Goal: Task Accomplishment & Management: Manage account settings

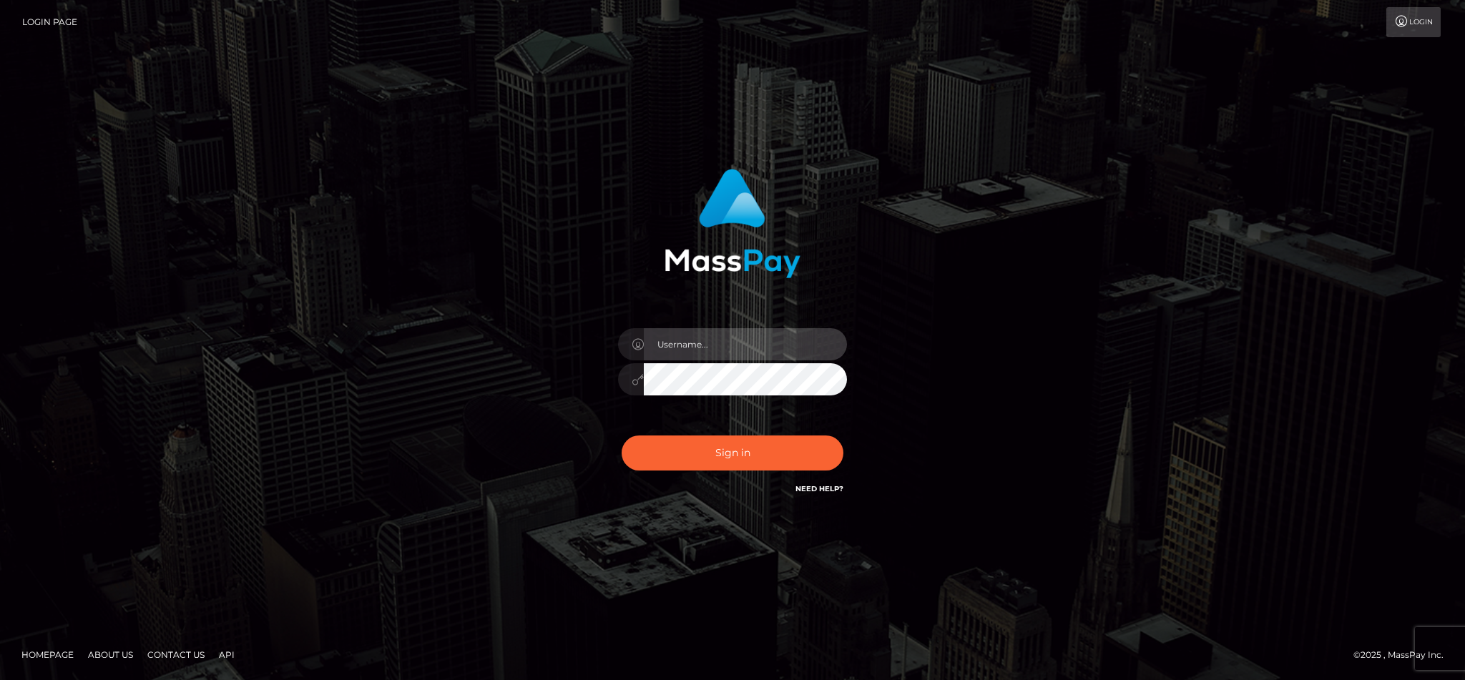
type input "cgomez.nvision"
click at [756, 454] on button "Sign in" at bounding box center [733, 453] width 222 height 35
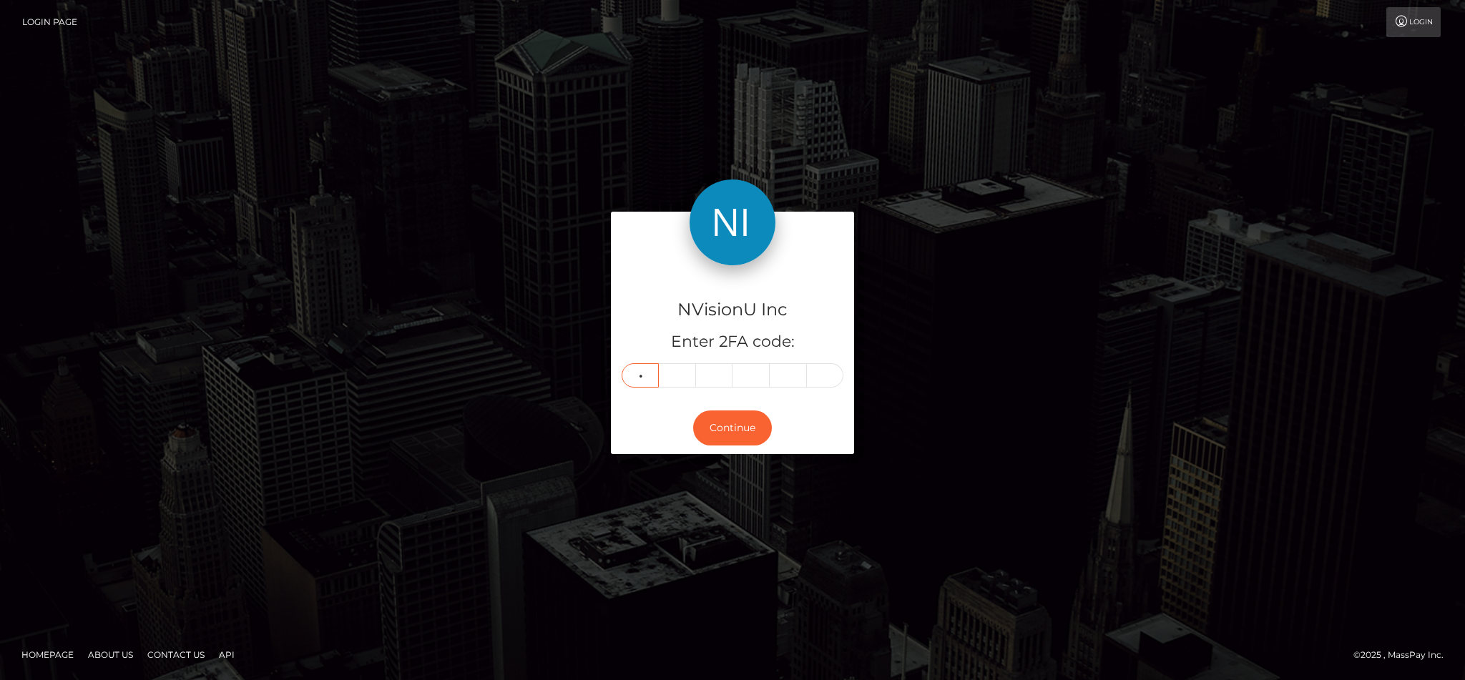
type input "6"
type input "2"
type input "7"
type input "8"
type input "5"
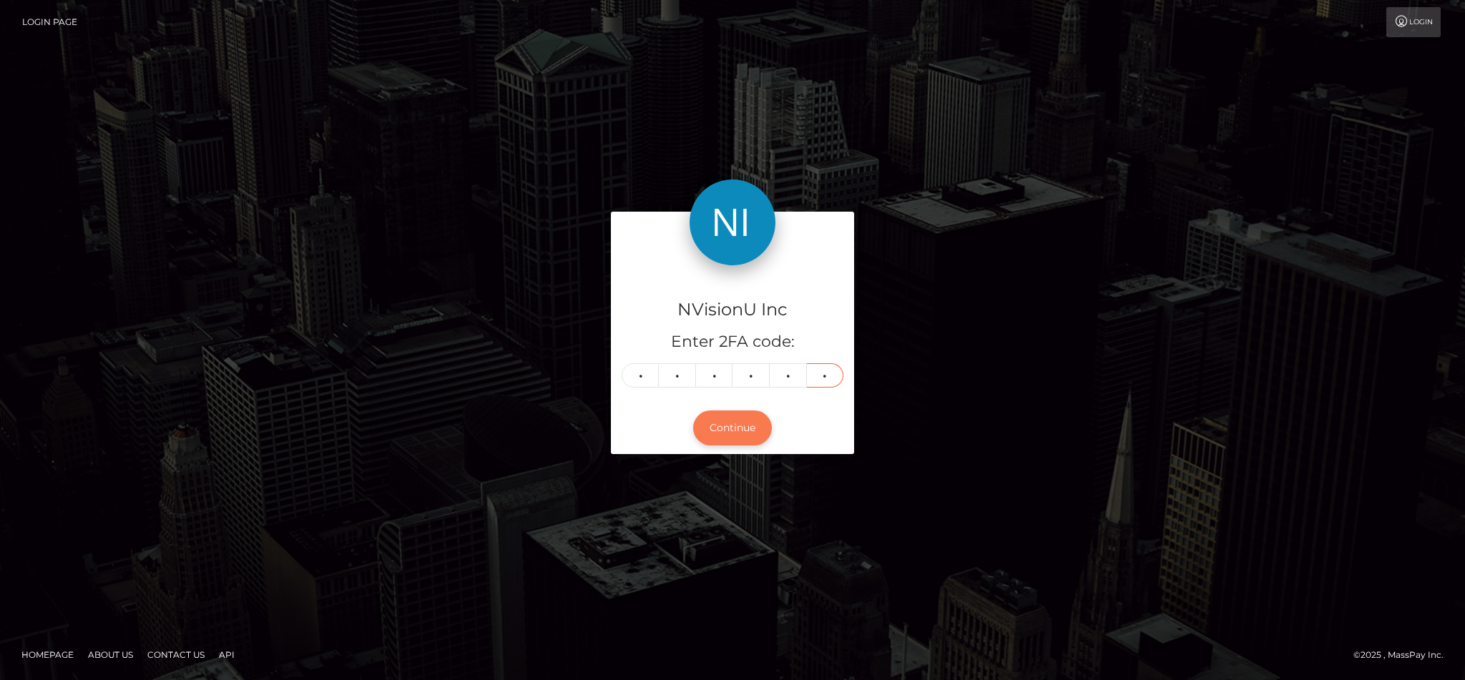
type input "0"
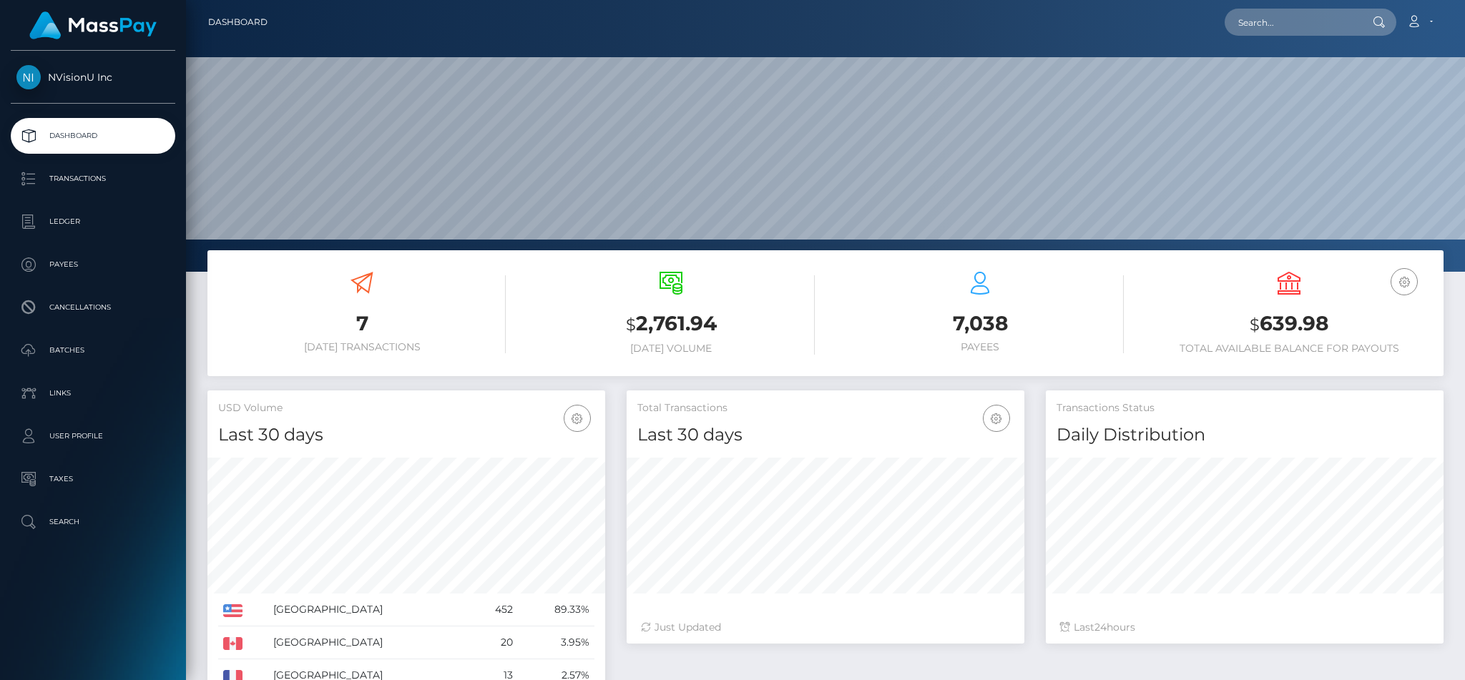
scroll to position [254, 397]
click at [67, 132] on p "Dashboard" at bounding box center [92, 135] width 153 height 21
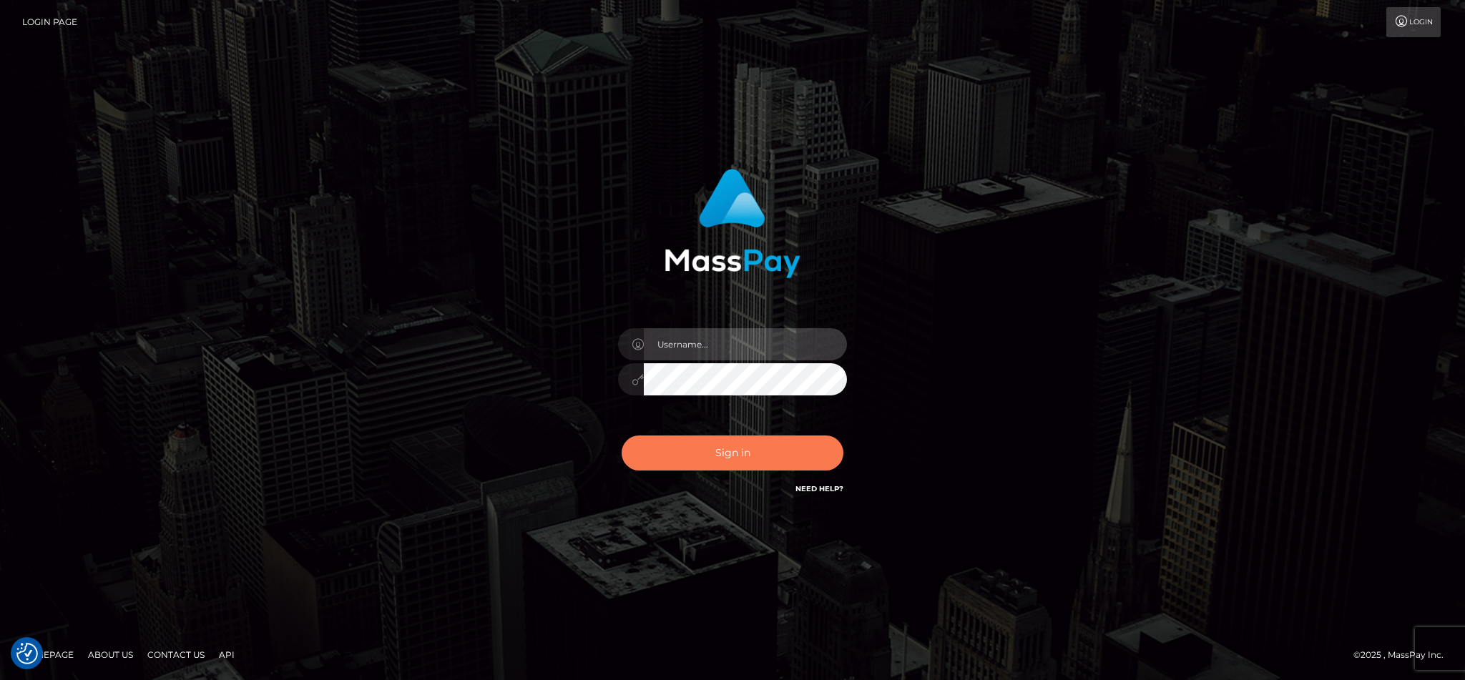
type input "cgomez.nvision"
click at [773, 453] on button "Sign in" at bounding box center [733, 453] width 222 height 35
